Goal: Task Accomplishment & Management: Use online tool/utility

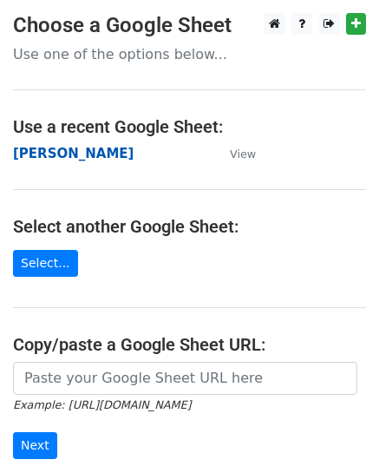
click at [54, 148] on strong "[PERSON_NAME]" at bounding box center [73, 154] width 121 height 16
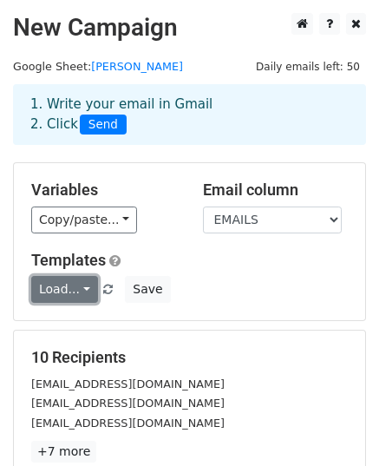
click at [69, 287] on link "Load..." at bounding box center [64, 289] width 67 height 27
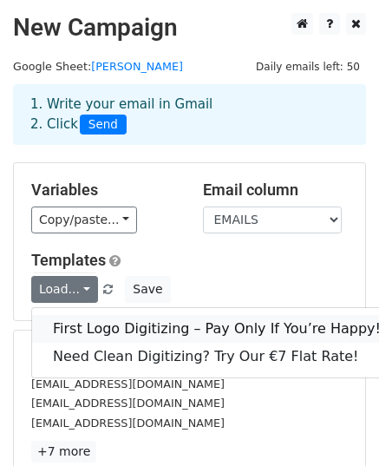
click at [104, 322] on link "First Logo Digitizing – Pay Only If You’re Happy!" at bounding box center [217, 329] width 370 height 28
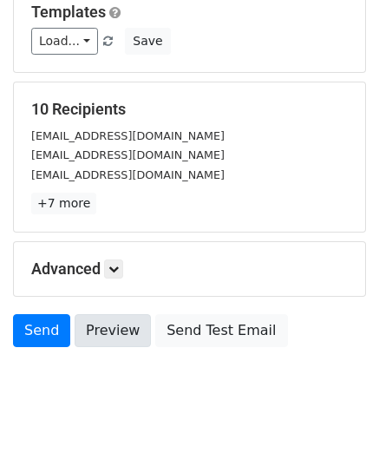
scroll to position [273, 0]
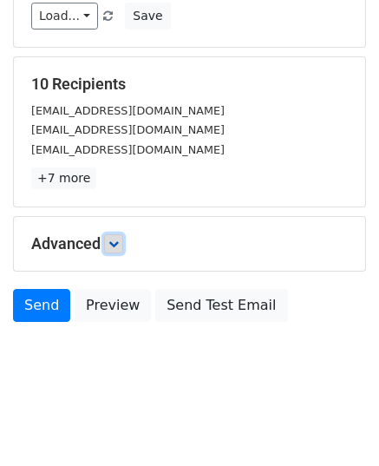
click at [111, 242] on icon at bounding box center [114, 244] width 10 height 10
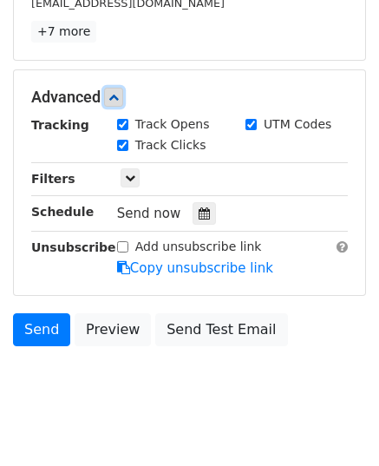
scroll to position [443, 0]
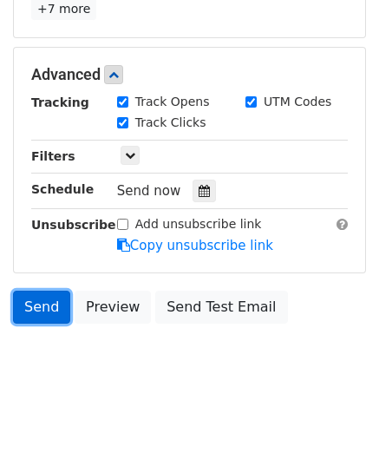
click at [51, 314] on link "Send" at bounding box center [41, 307] width 57 height 33
